Goal: Information Seeking & Learning: Learn about a topic

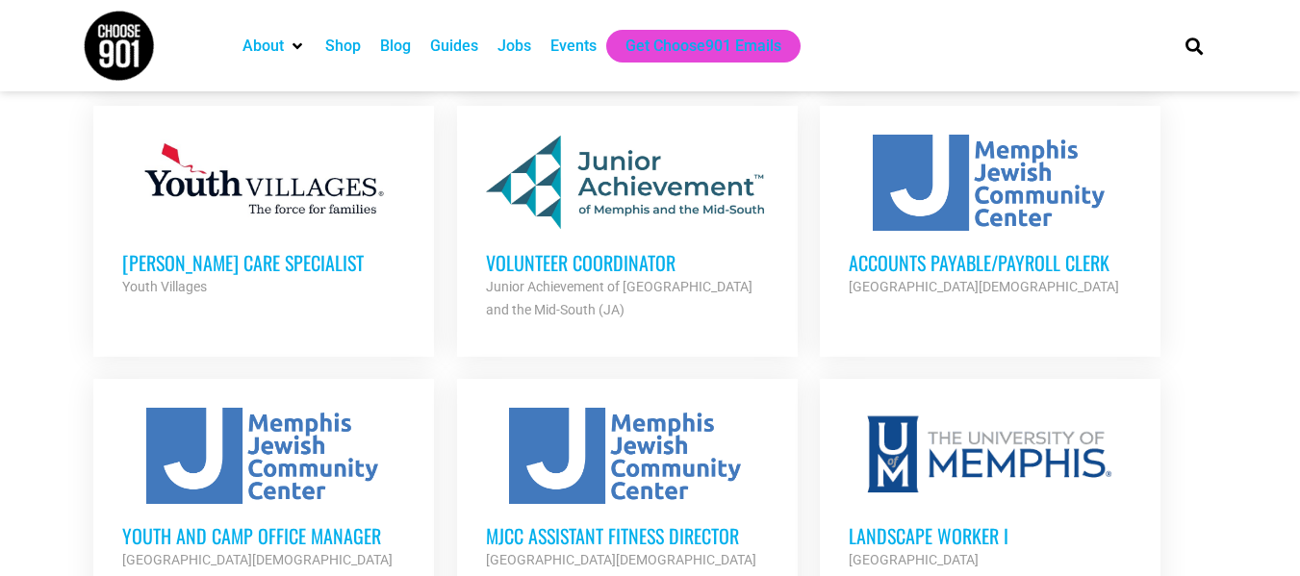
scroll to position [1924, 0]
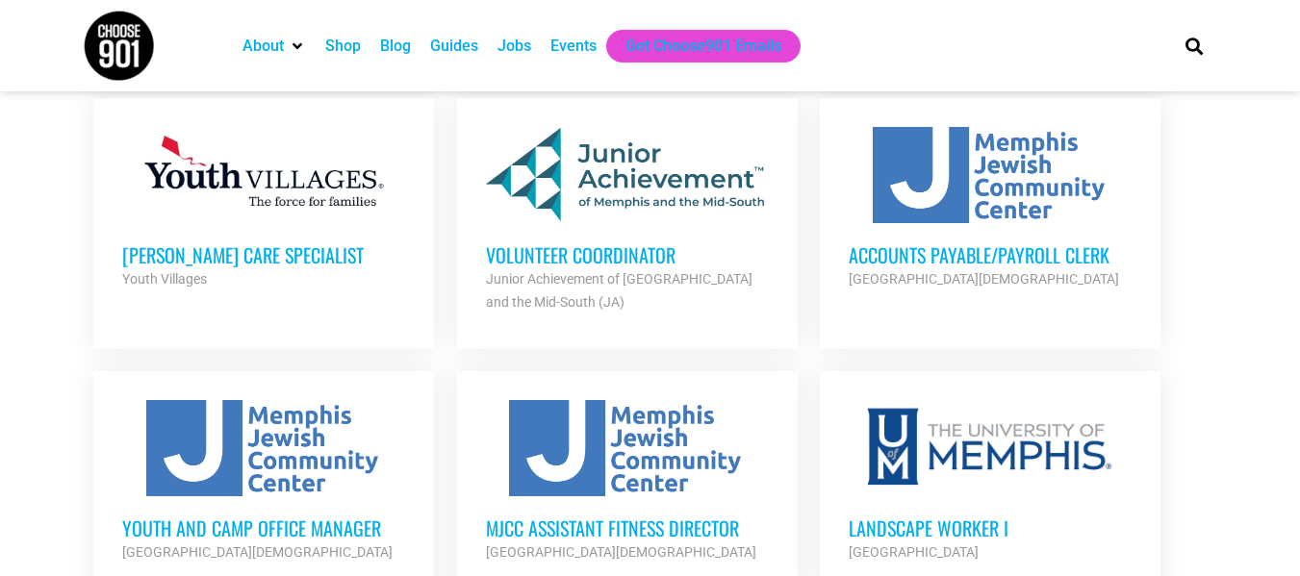
click at [192, 242] on h3 "Foster Care Specialist" at bounding box center [263, 254] width 283 height 25
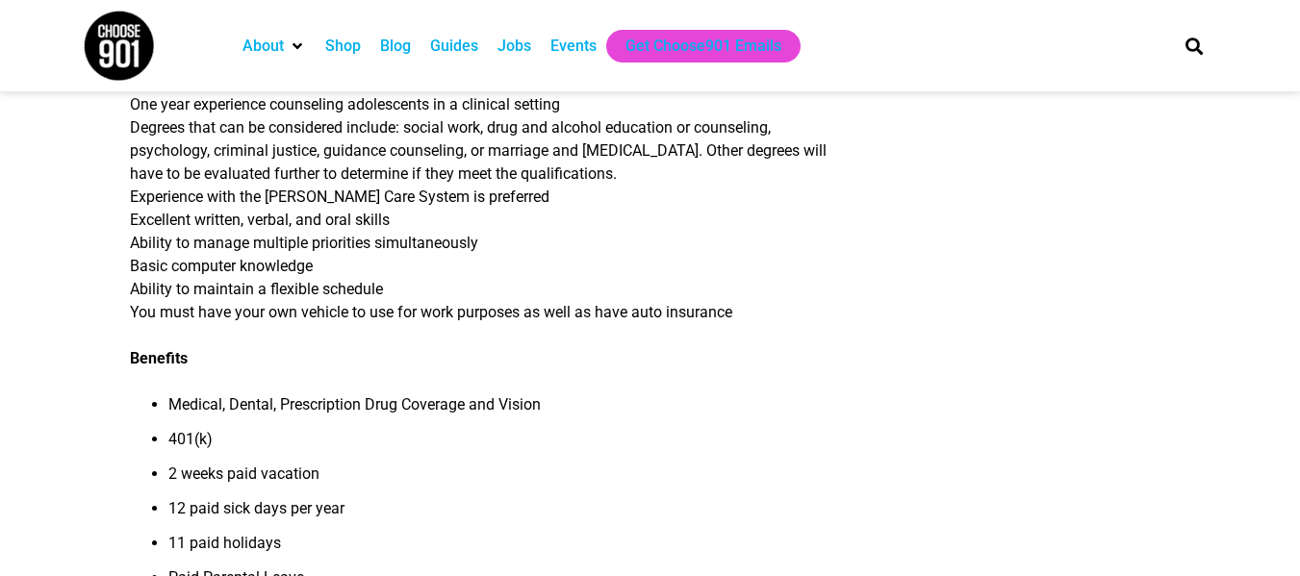
scroll to position [1443, 0]
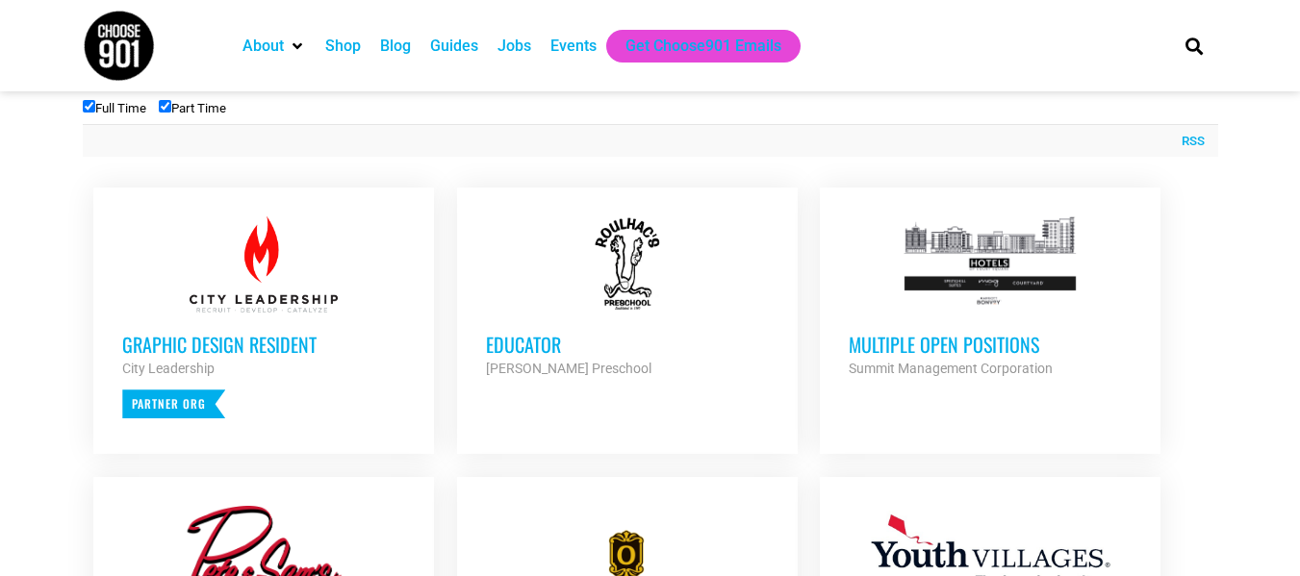
scroll to position [673, 0]
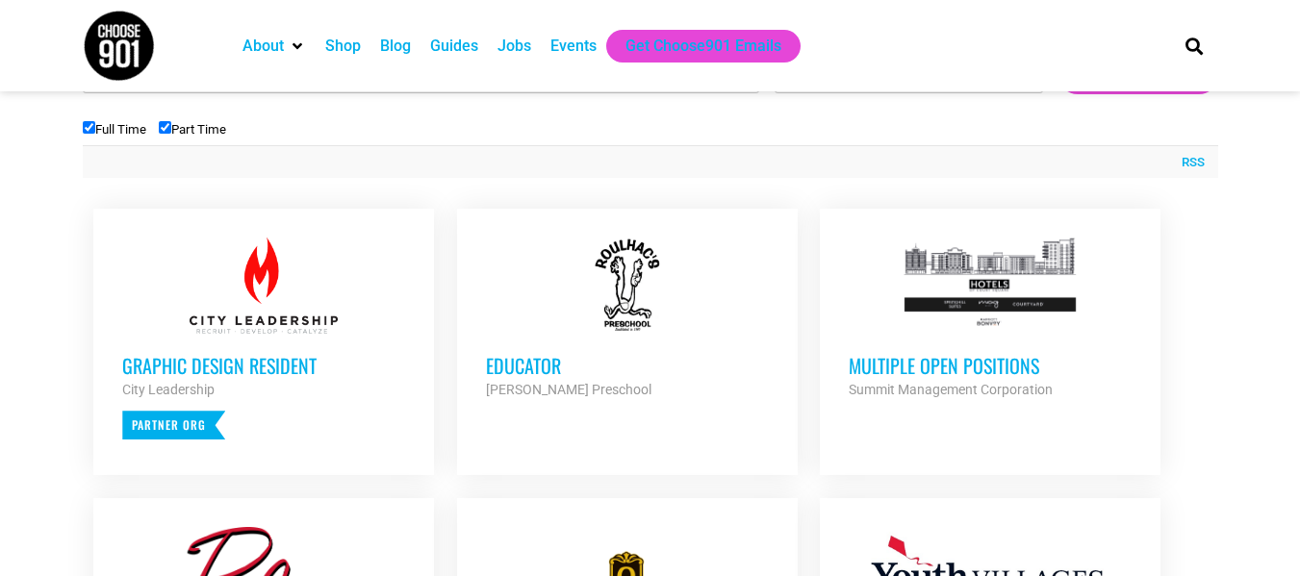
click at [512, 362] on h3 "Educator" at bounding box center [627, 365] width 283 height 25
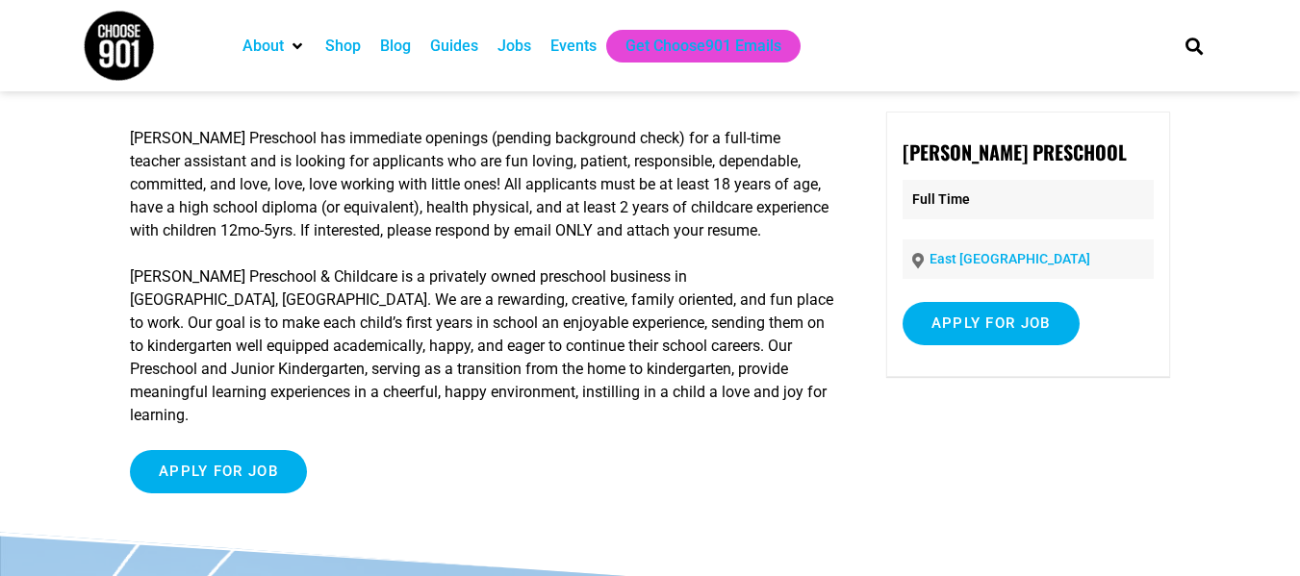
scroll to position [96, 0]
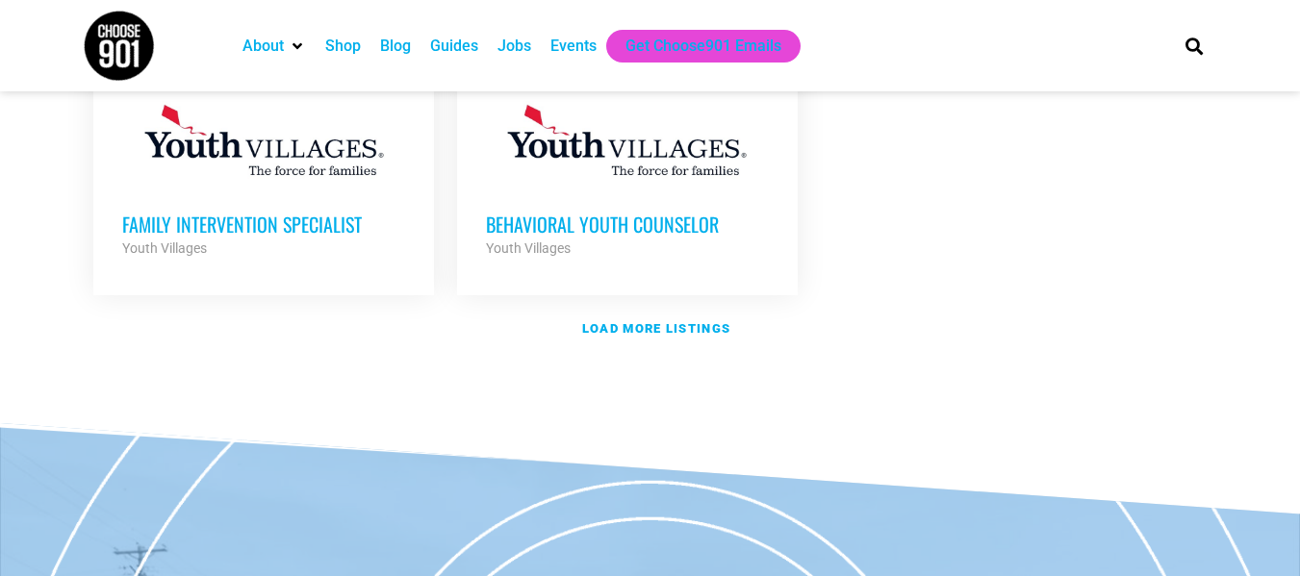
scroll to position [2597, 0]
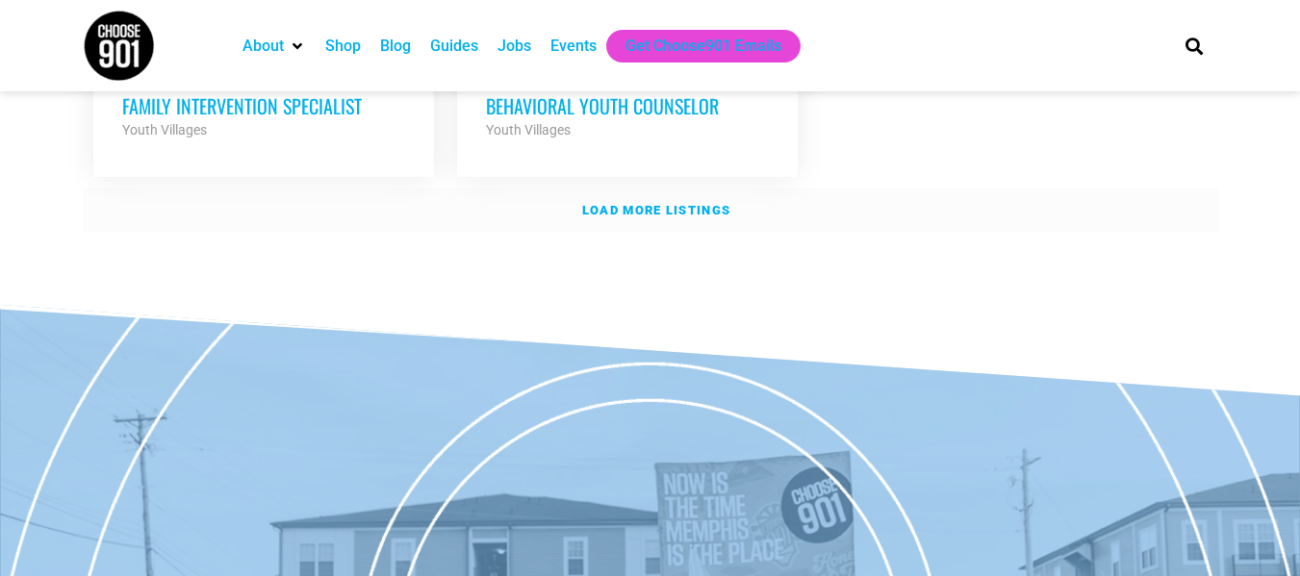
click at [670, 203] on strong "Load more listings" at bounding box center [656, 210] width 148 height 14
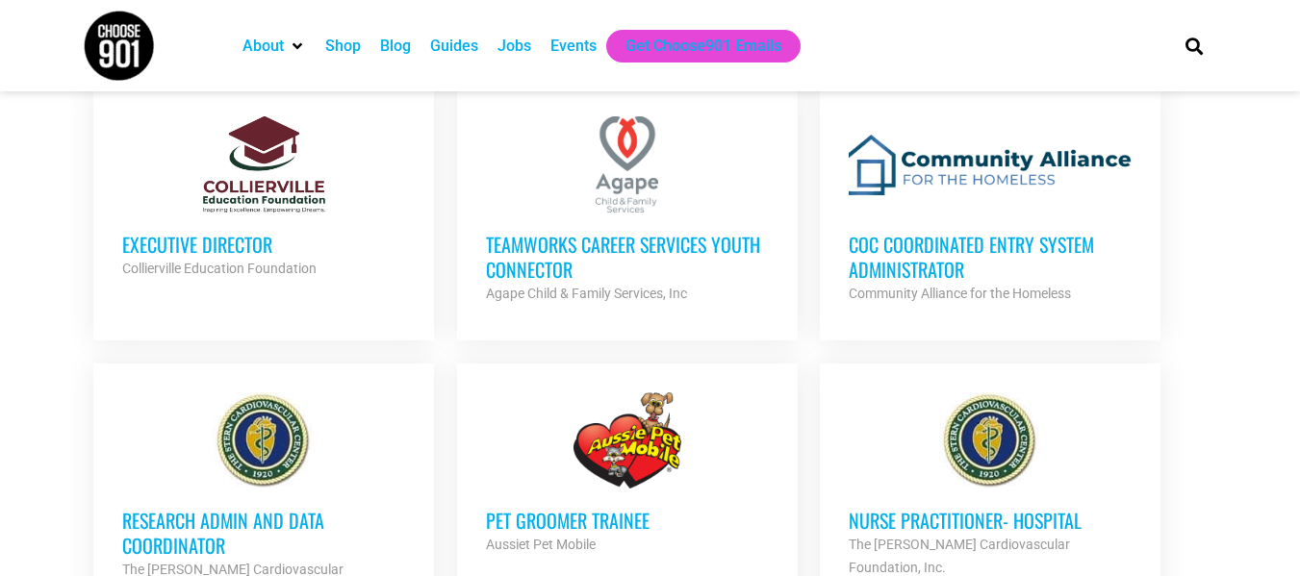
scroll to position [2693, 0]
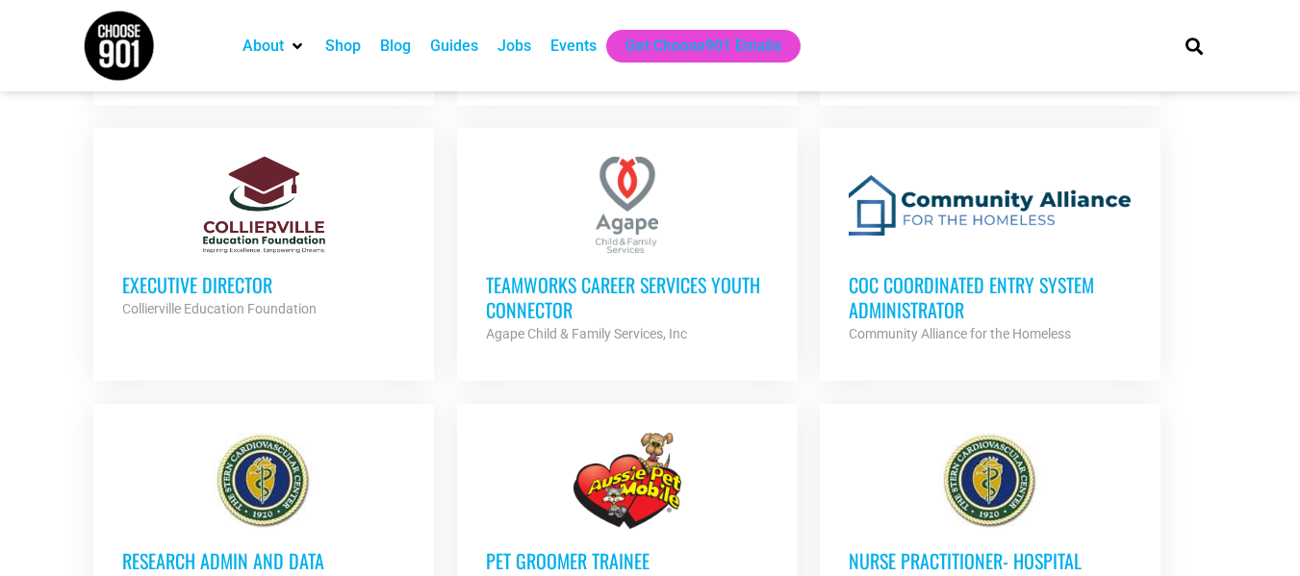
click at [872, 272] on h3 "CoC Coordinated Entry System Administrator" at bounding box center [989, 297] width 283 height 50
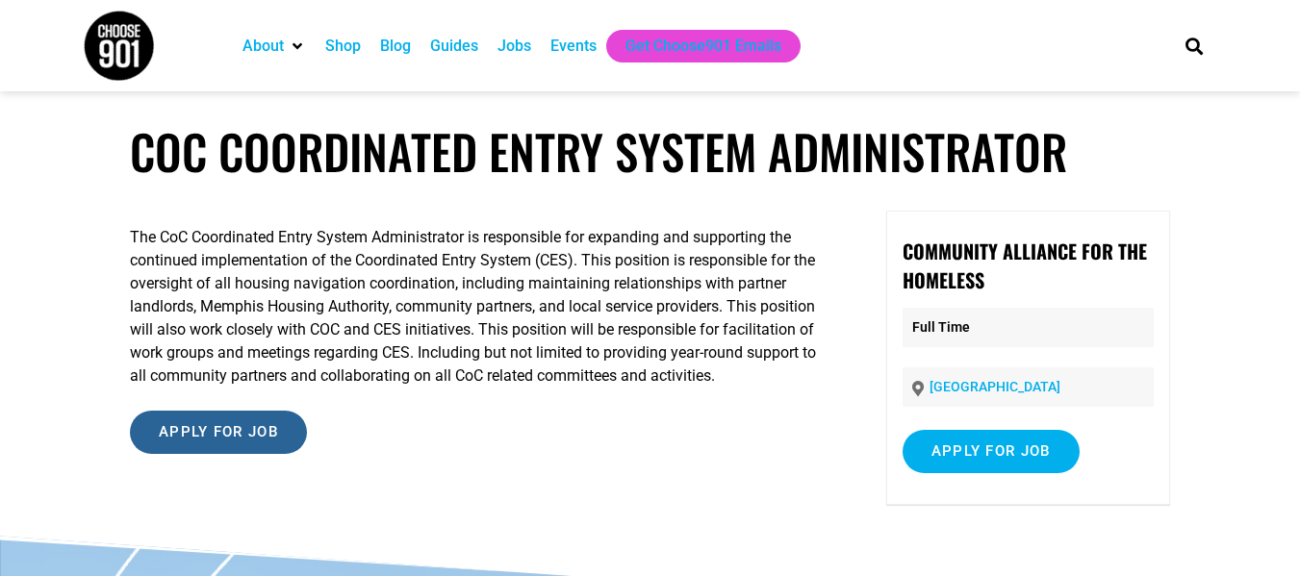
click at [262, 427] on input "Apply for job" at bounding box center [218, 432] width 177 height 43
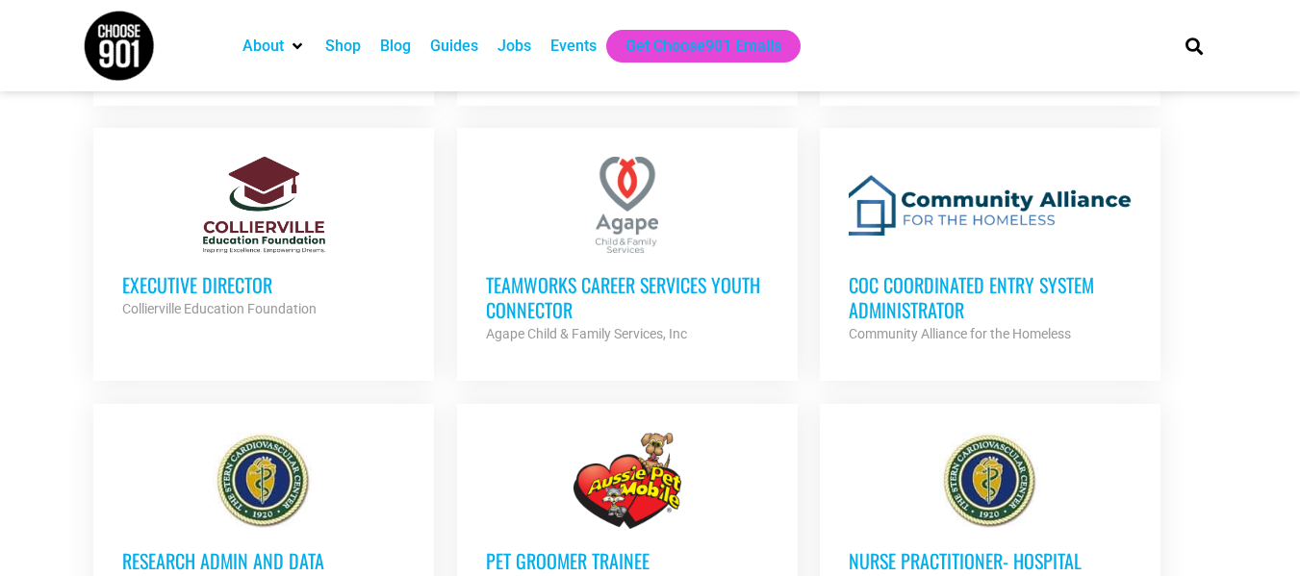
click at [524, 272] on h3 "TeamWorks Career Services Youth Connector" at bounding box center [627, 297] width 283 height 50
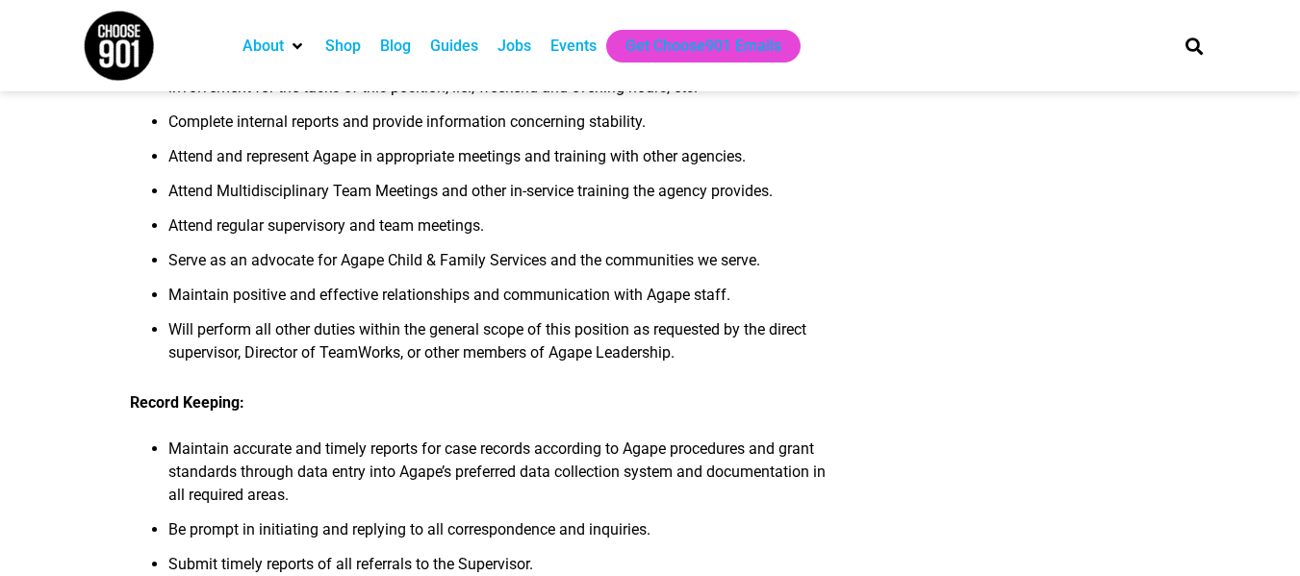
scroll to position [1347, 0]
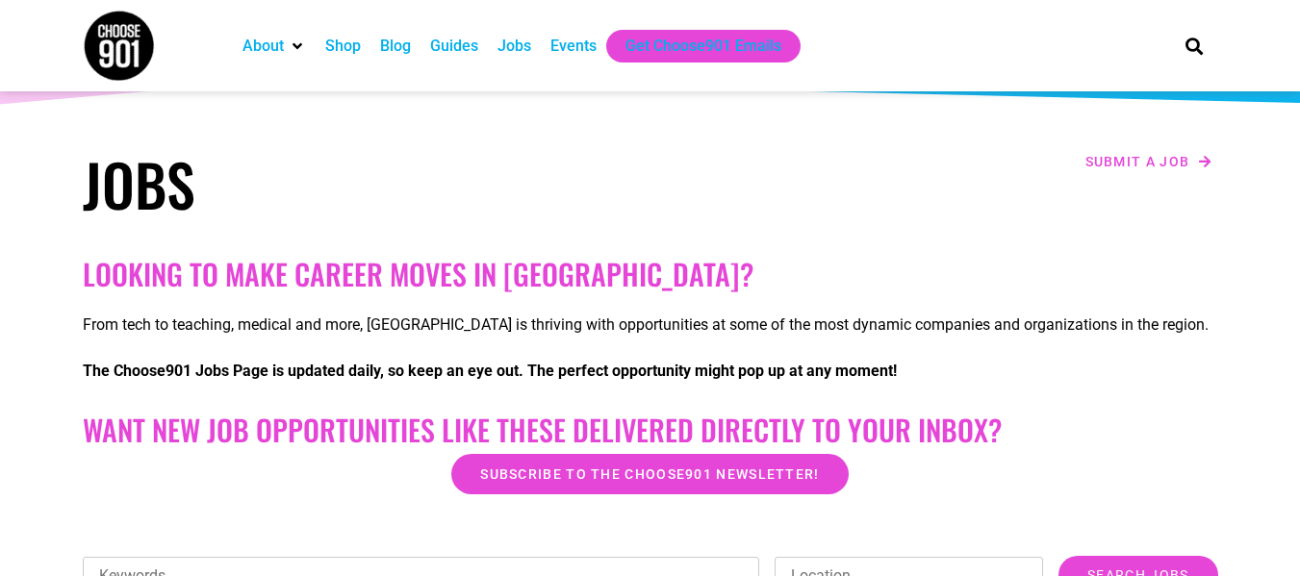
scroll to position [96, 0]
